Goal: Navigation & Orientation: Find specific page/section

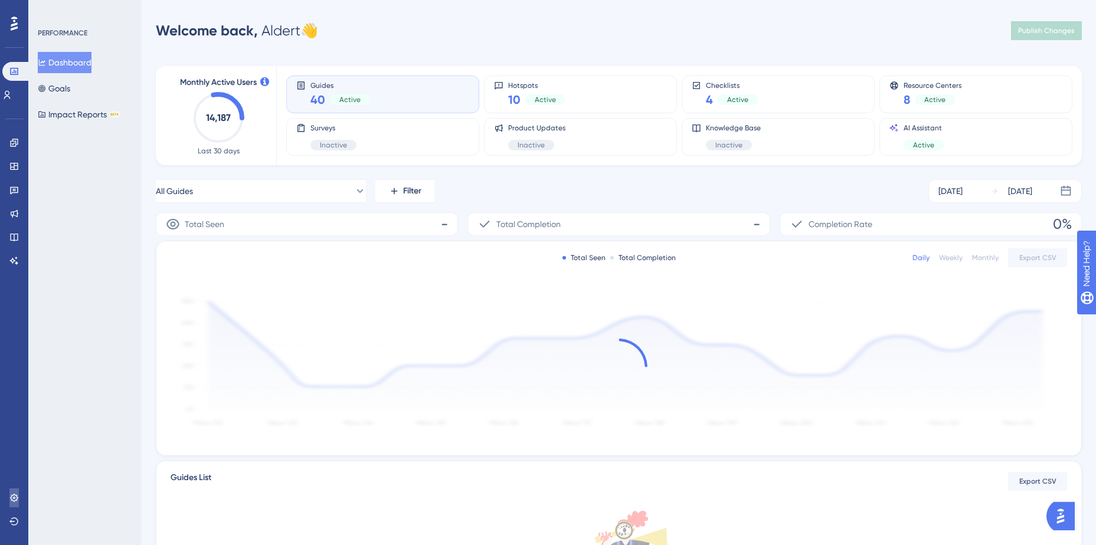
click at [9, 495] on link at bounding box center [13, 498] width 9 height 19
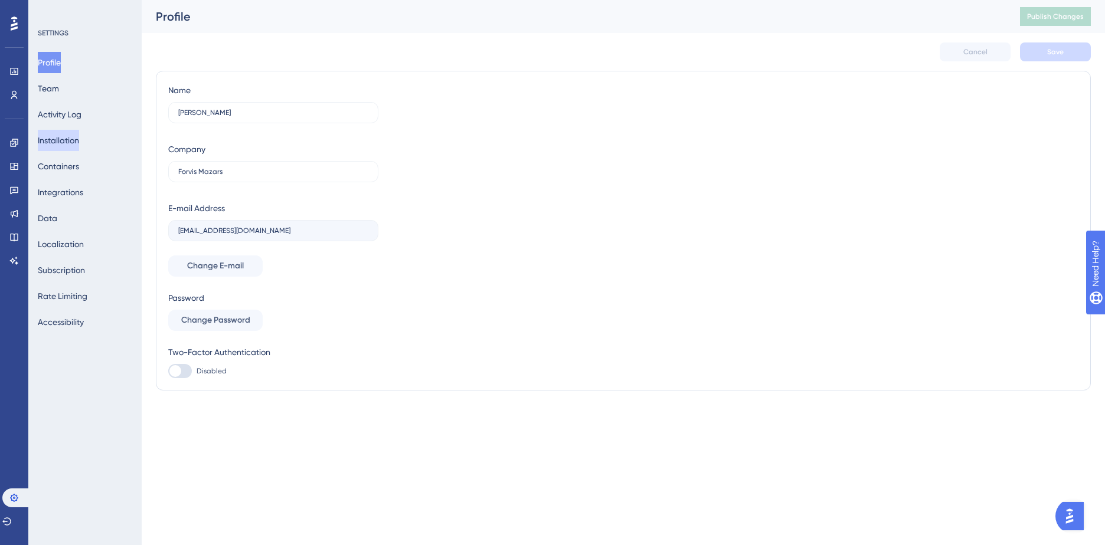
click at [79, 140] on button "Installation" at bounding box center [58, 140] width 41 height 21
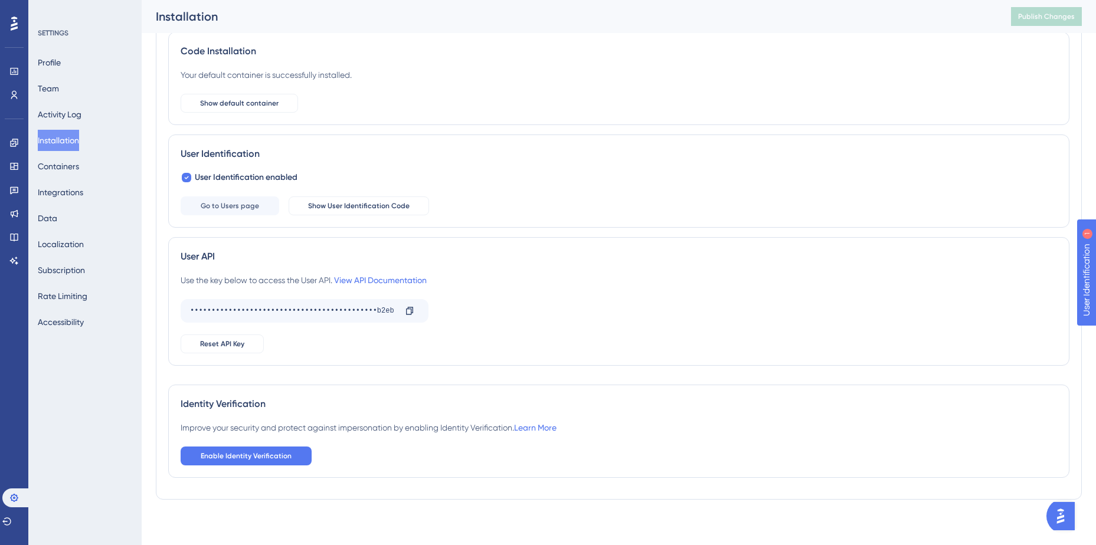
scroll to position [77, 0]
click at [557, 424] on link "Learn More" at bounding box center [535, 425] width 42 height 9
click at [14, 211] on icon at bounding box center [13, 213] width 9 height 9
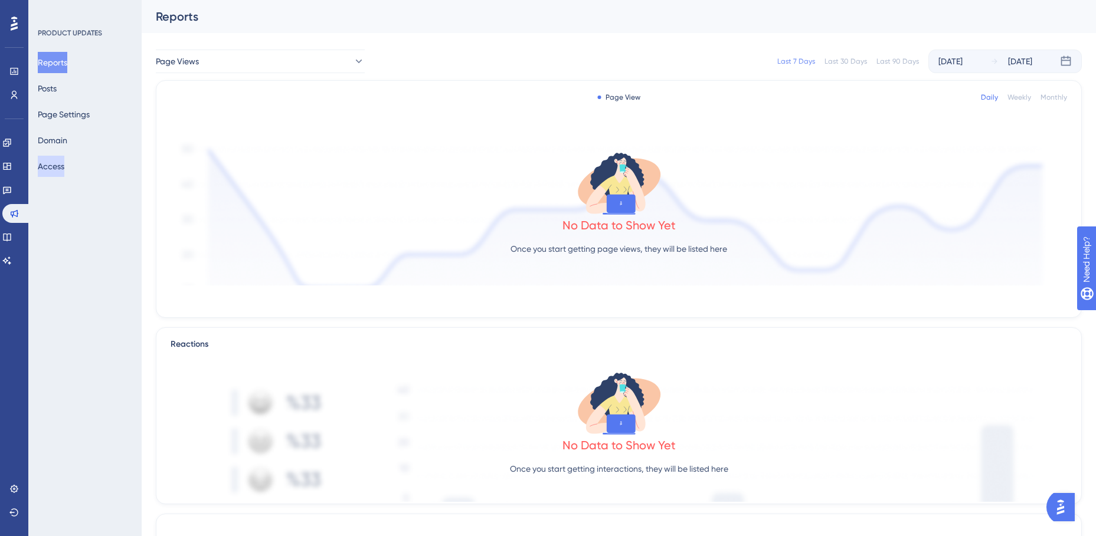
click at [61, 164] on button "Access" at bounding box center [51, 166] width 27 height 21
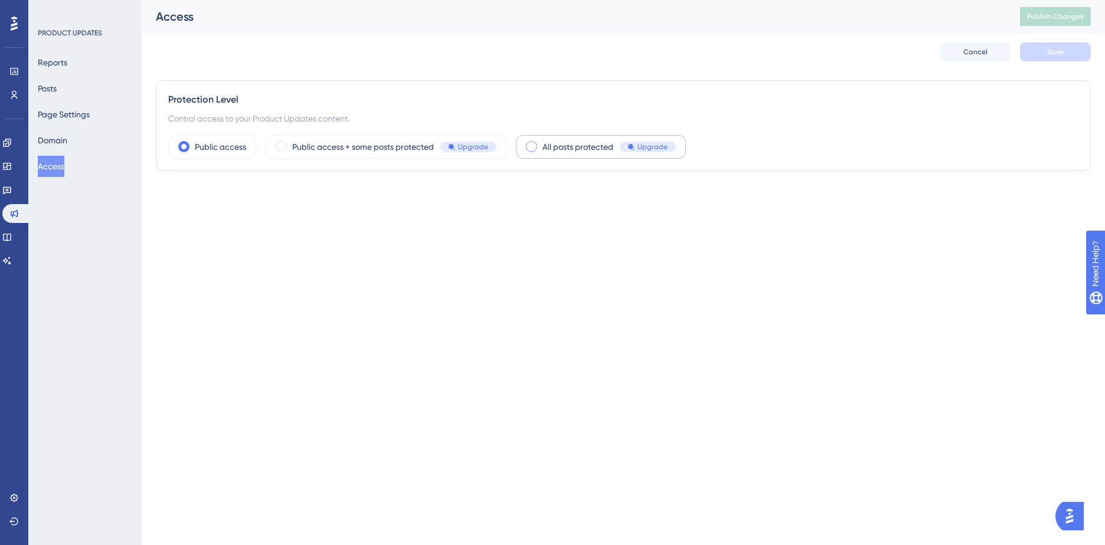
click at [577, 150] on span "All posts protected" at bounding box center [577, 147] width 71 height 14
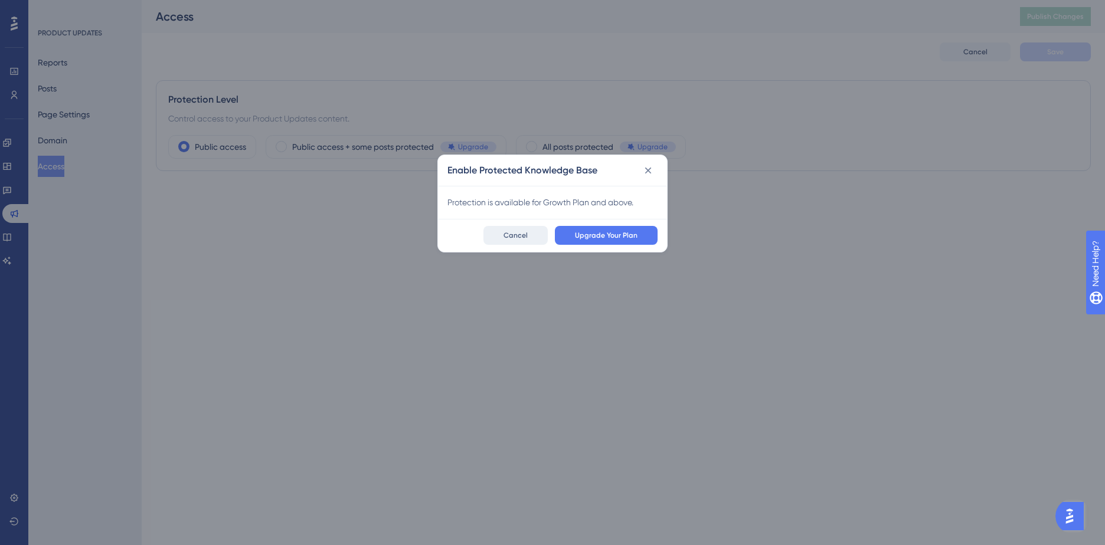
click at [512, 233] on span "Cancel" at bounding box center [515, 235] width 24 height 9
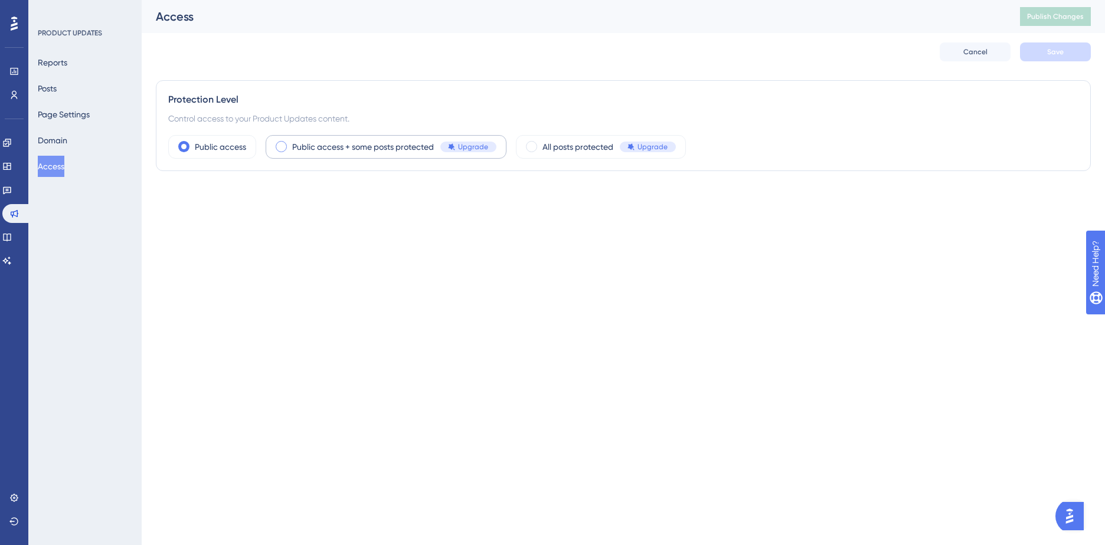
click at [368, 148] on span "Public access + some posts protected" at bounding box center [363, 147] width 142 height 14
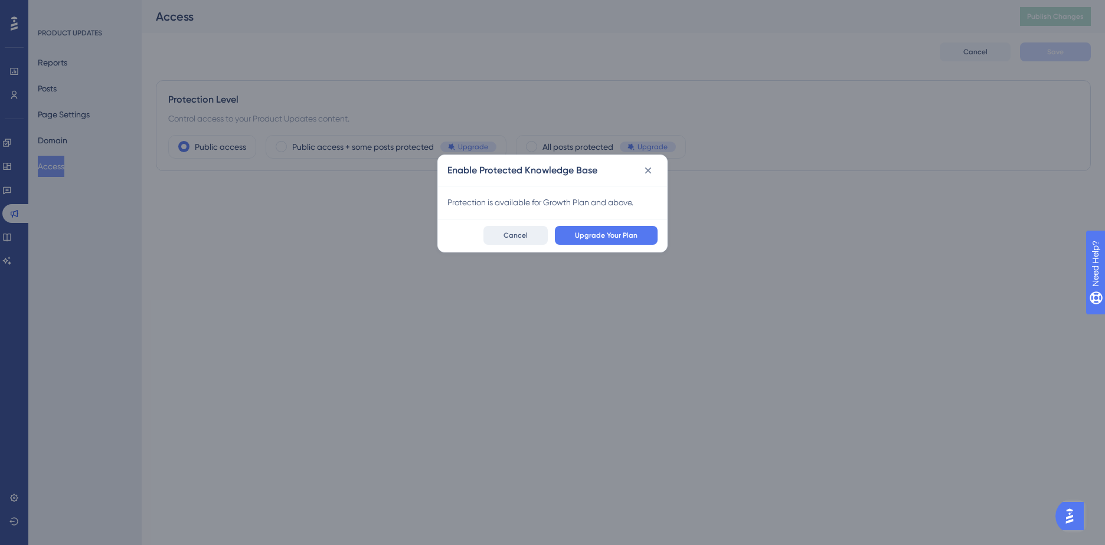
click at [503, 232] on button "Cancel" at bounding box center [515, 235] width 64 height 19
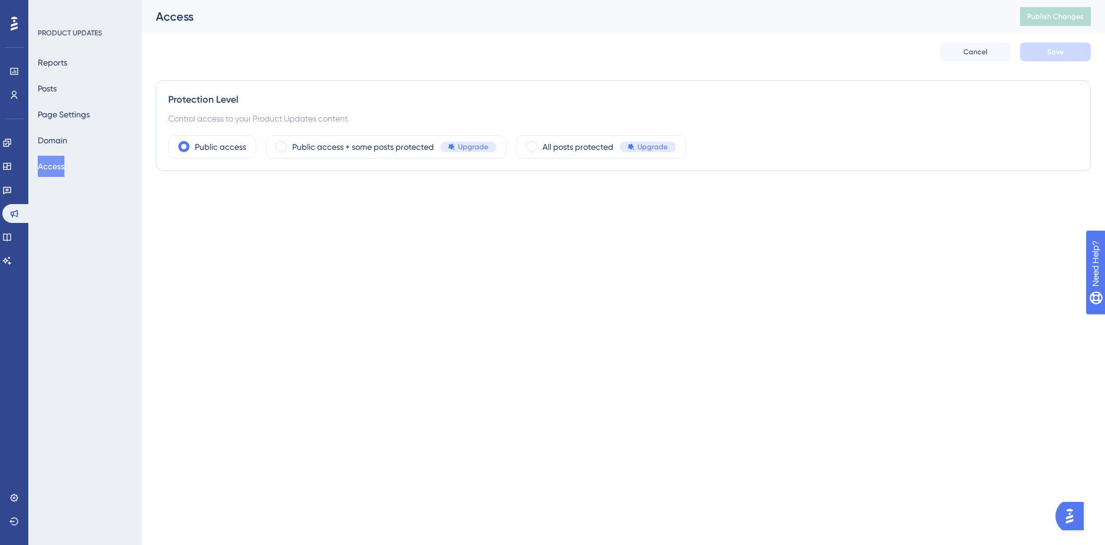
click at [321, 0] on html "Performance Users Engagement Widgets Feedback Product Updates Knowledge Base AI…" at bounding box center [552, 0] width 1105 height 0
click at [63, 134] on button "Domain" at bounding box center [53, 140] width 30 height 21
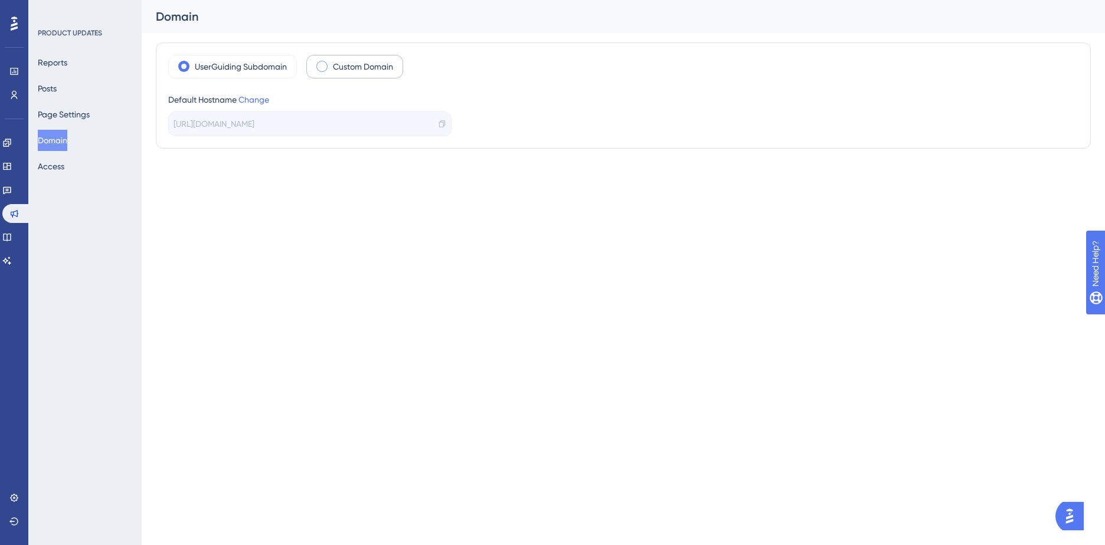
click at [338, 74] on div "Custom Domain" at bounding box center [354, 67] width 97 height 24
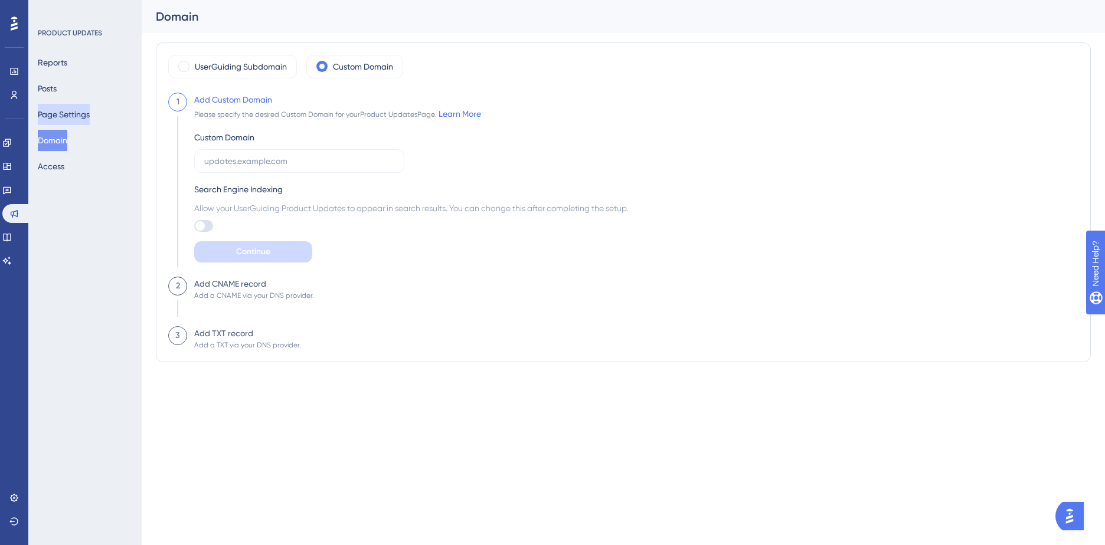
click at [58, 114] on button "Page Settings" at bounding box center [64, 114] width 52 height 21
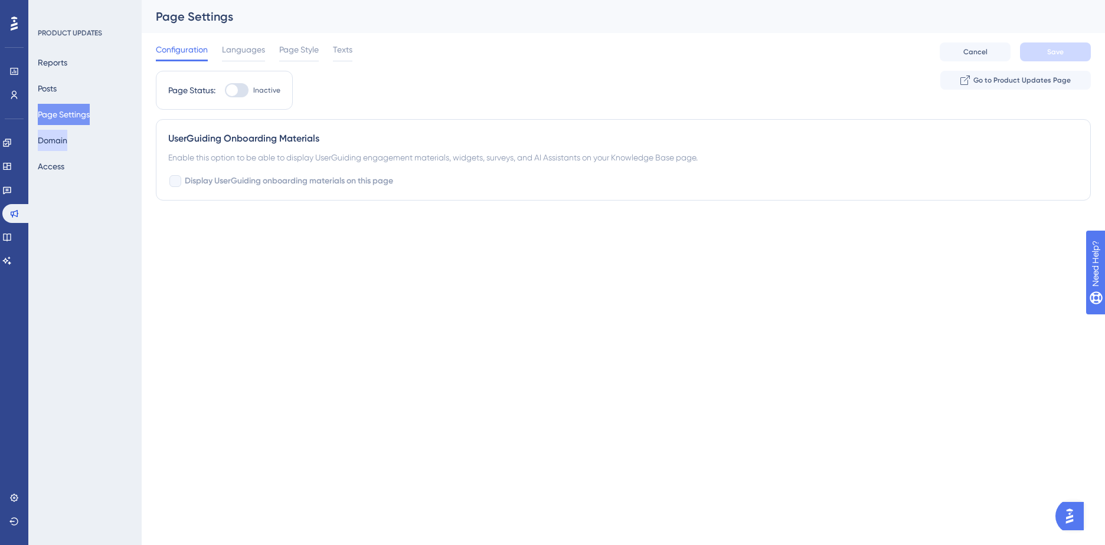
click at [58, 148] on button "Domain" at bounding box center [53, 140] width 30 height 21
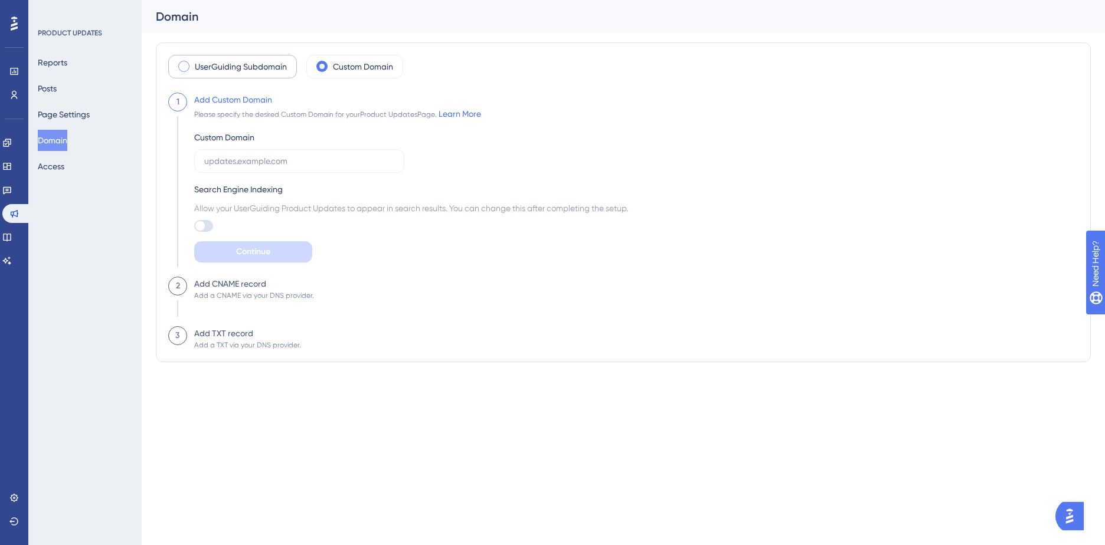
click at [201, 61] on label "UserGuiding Subdomain" at bounding box center [241, 67] width 92 height 14
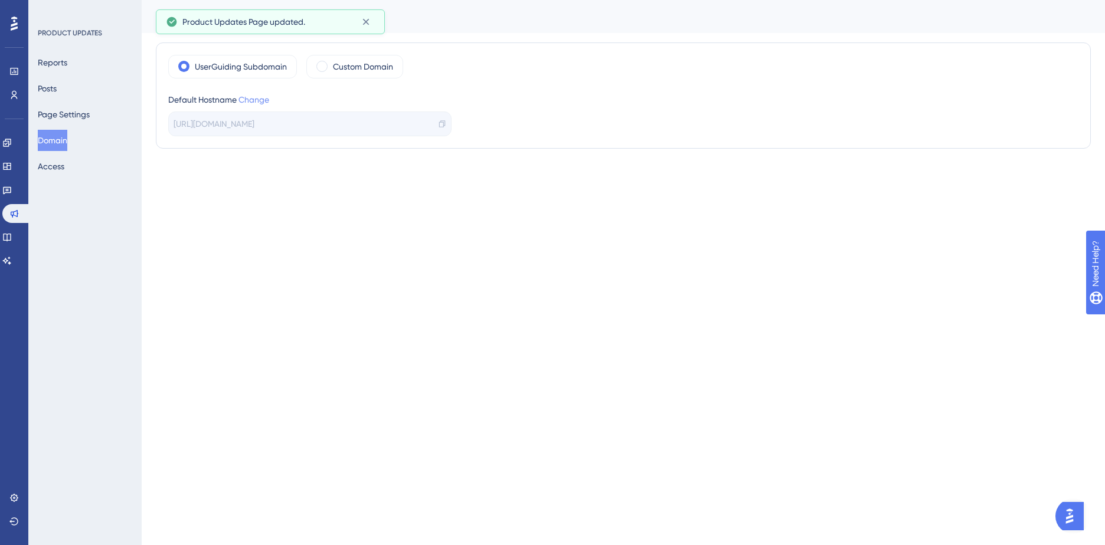
click at [267, 99] on link "Change" at bounding box center [253, 99] width 31 height 9
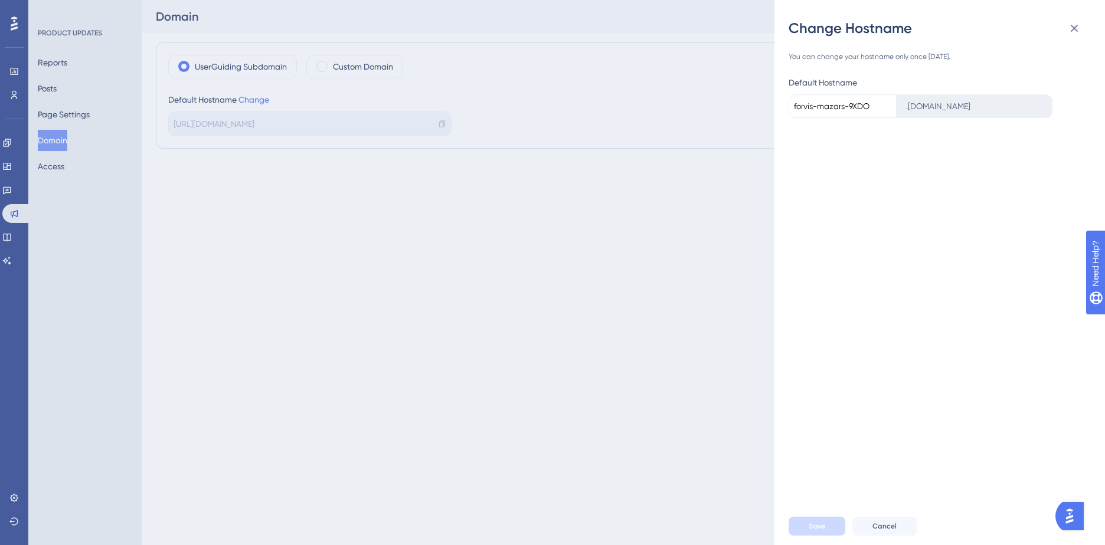
click at [819, 106] on input "forvis-mazars-9XDO" at bounding box center [842, 106] width 108 height 24
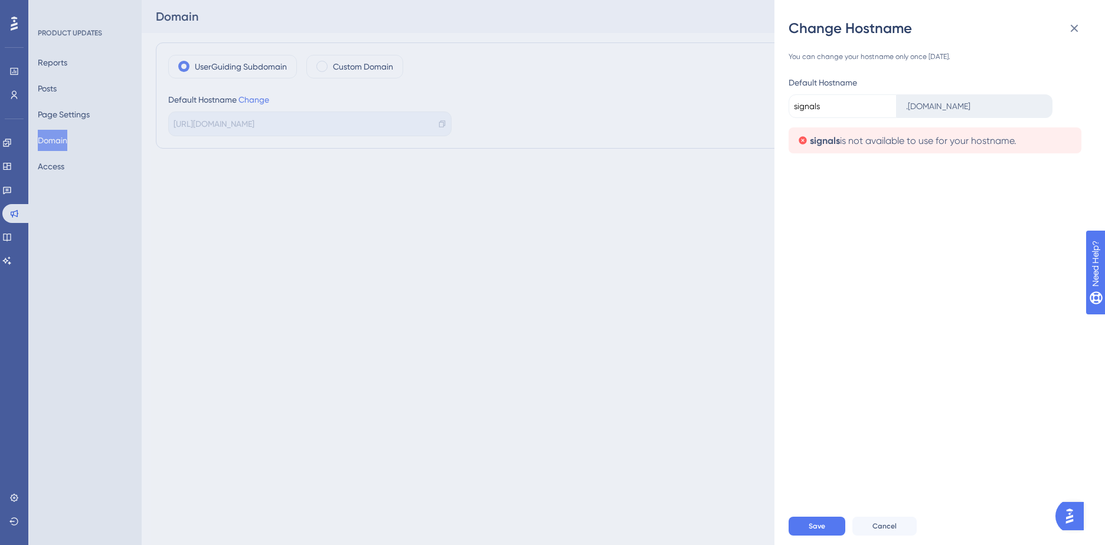
type input "signals"
click at [927, 203] on div "You can change your hostname only once [DATE]. Default Hostname signals . [DOMA…" at bounding box center [944, 273] width 312 height 470
click at [887, 524] on span "Cancel" at bounding box center [884, 526] width 24 height 9
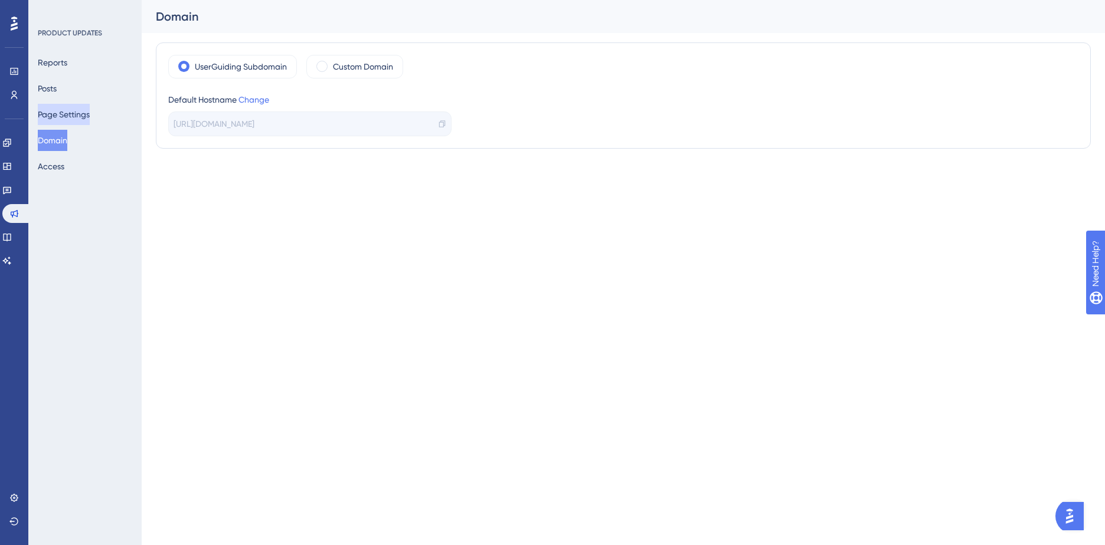
click at [71, 117] on button "Page Settings" at bounding box center [64, 114] width 52 height 21
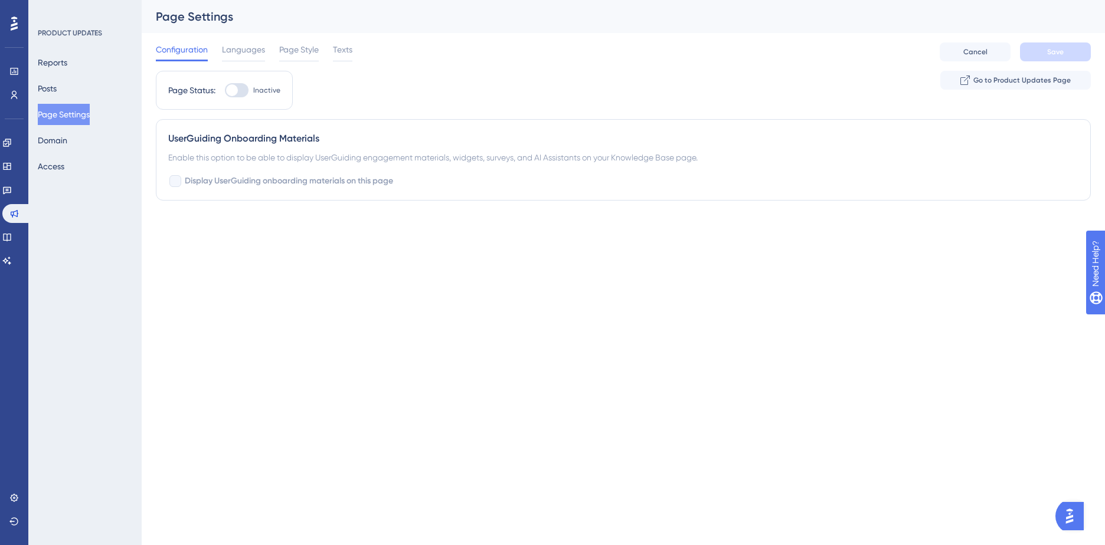
click at [84, 82] on div "Reports Posts Page Settings Domain Access" at bounding box center [86, 114] width 96 height 125
click at [82, 85] on div "Reports Posts Page Settings Domain Access" at bounding box center [86, 114] width 96 height 125
click at [57, 91] on button "Posts" at bounding box center [47, 88] width 19 height 21
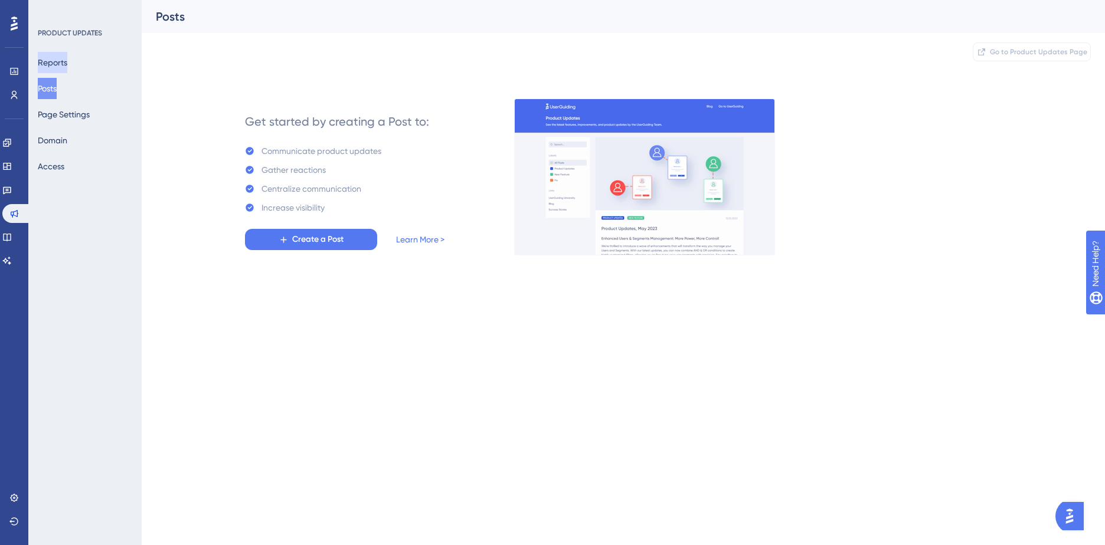
click at [67, 58] on button "Reports" at bounding box center [53, 62] width 30 height 21
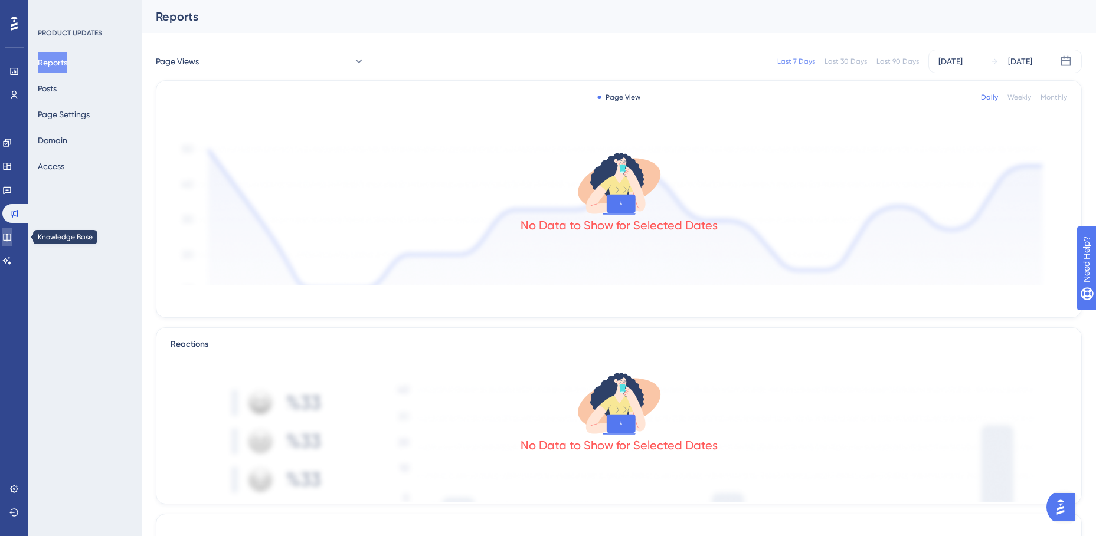
click at [12, 235] on icon at bounding box center [6, 237] width 9 height 9
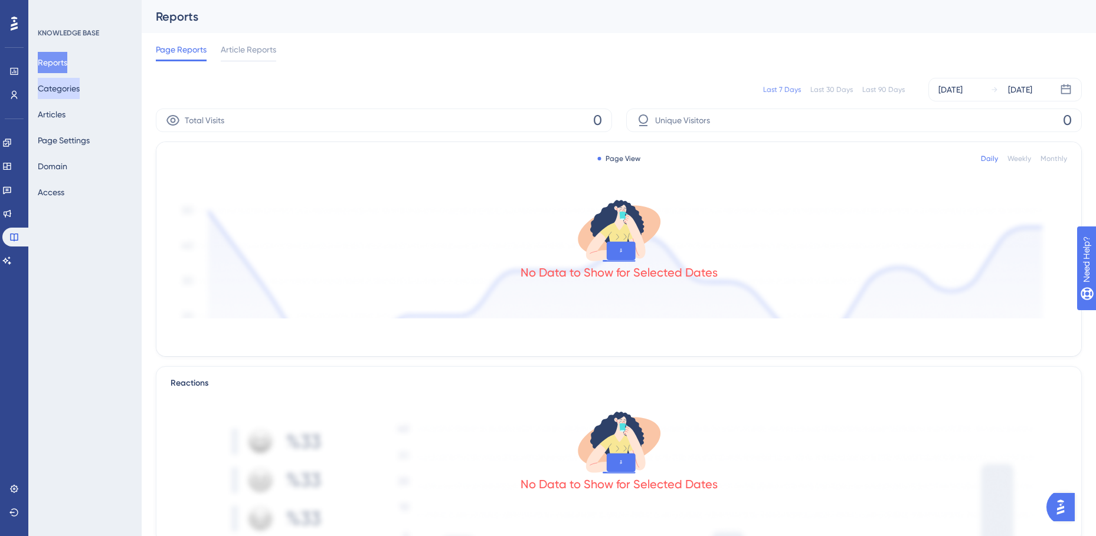
click at [57, 86] on button "Categories" at bounding box center [59, 88] width 42 height 21
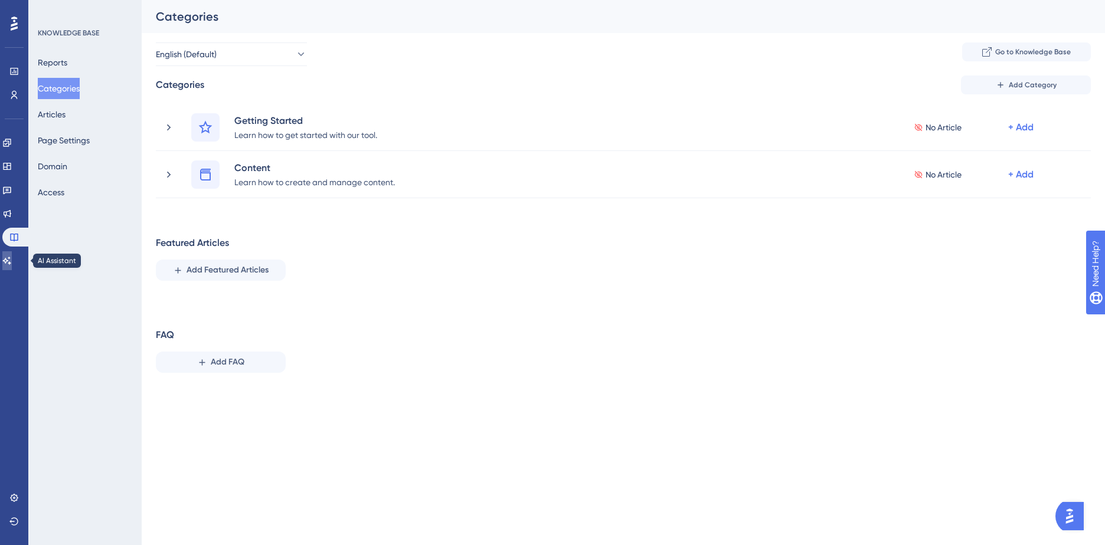
click at [12, 264] on icon at bounding box center [6, 260] width 9 height 9
